Goal: Task Accomplishment & Management: Use online tool/utility

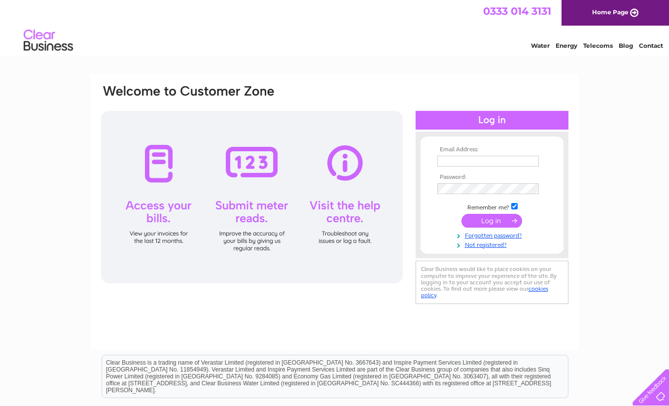
type input "[EMAIL_ADDRESS][DOMAIN_NAME]"
click at [247, 156] on div at bounding box center [252, 197] width 302 height 173
click at [241, 246] on div at bounding box center [252, 197] width 302 height 173
click at [491, 221] on input "submit" at bounding box center [491, 221] width 61 height 14
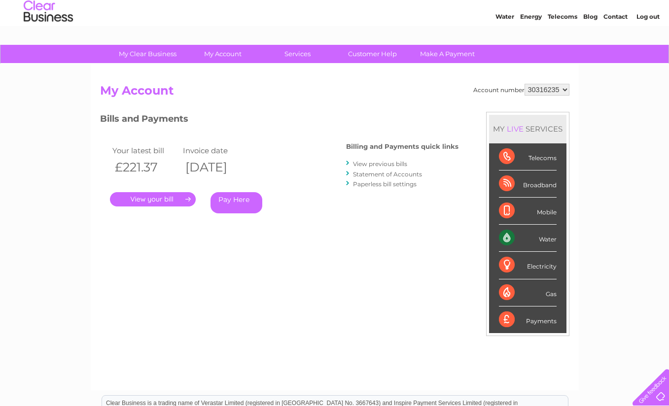
scroll to position [24, 0]
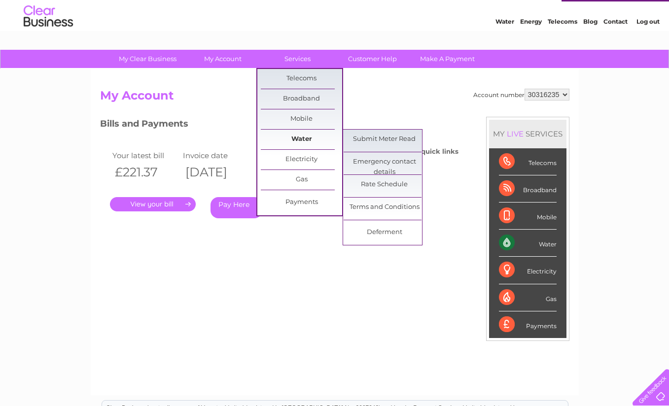
click at [297, 137] on link "Water" at bounding box center [301, 140] width 81 height 20
click at [382, 142] on link "Submit Meter Read" at bounding box center [384, 140] width 81 height 20
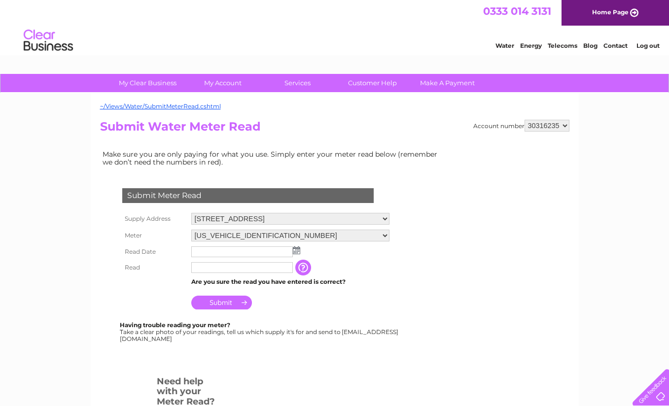
click at [297, 250] on img at bounding box center [296, 250] width 7 height 8
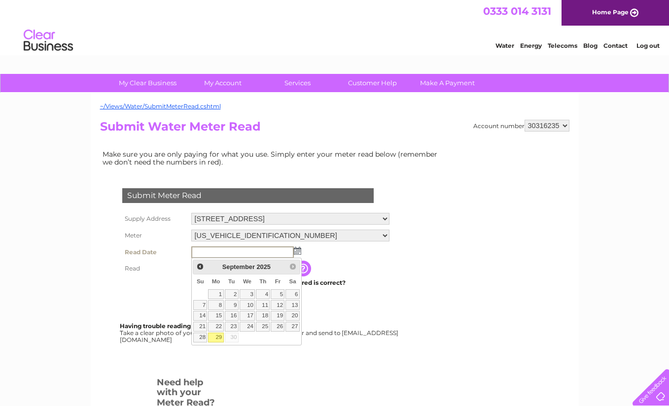
click at [216, 336] on link "29" at bounding box center [215, 338] width 15 height 10
type input "2025/09/29"
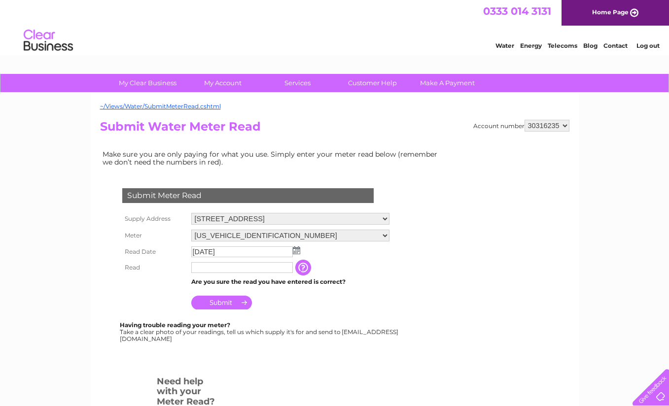
click at [246, 268] on input "text" at bounding box center [242, 267] width 102 height 11
type input "04332"
click at [234, 302] on input "Submit" at bounding box center [221, 303] width 61 height 14
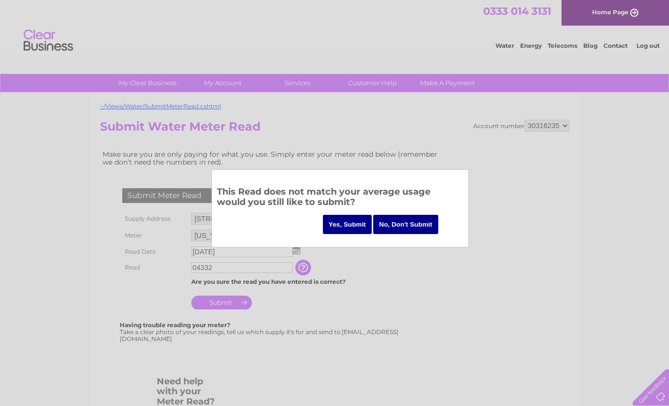
click at [349, 222] on input "Yes, Submit" at bounding box center [347, 224] width 49 height 19
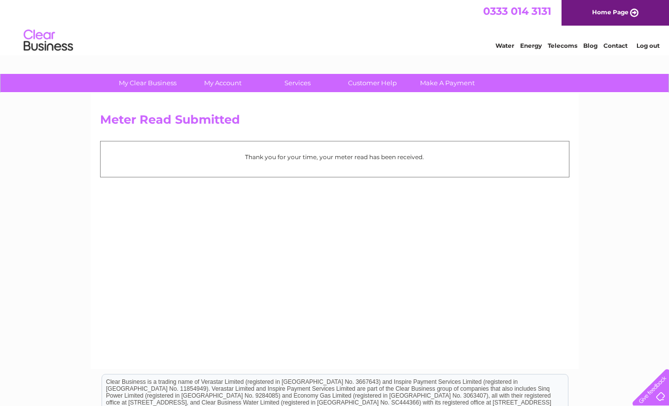
click at [647, 43] on link "Log out" at bounding box center [647, 45] width 23 height 7
